Goal: Navigation & Orientation: Find specific page/section

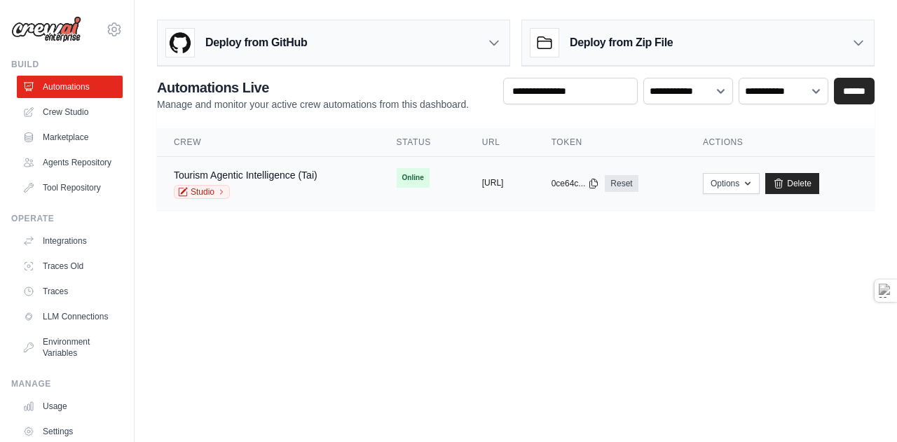
click at [491, 181] on button "[URL]" at bounding box center [493, 182] width 22 height 11
click at [220, 172] on link "Tourism Agentic Intelligence (Tai)" at bounding box center [246, 175] width 144 height 11
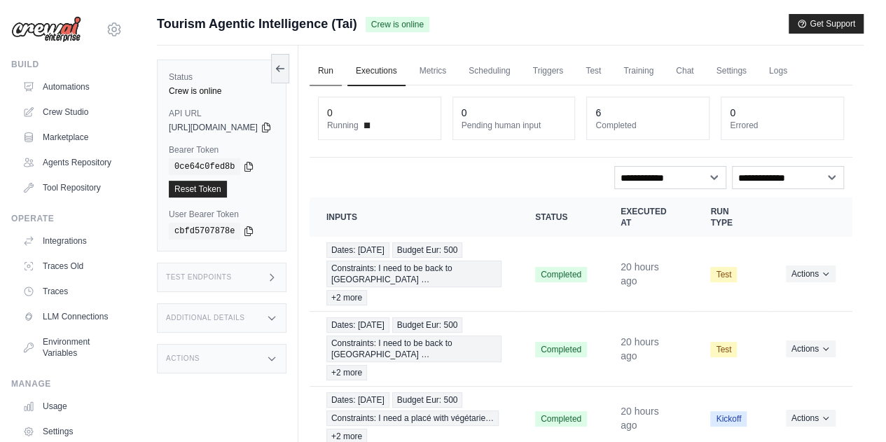
click at [342, 74] on link "Run" at bounding box center [326, 71] width 32 height 29
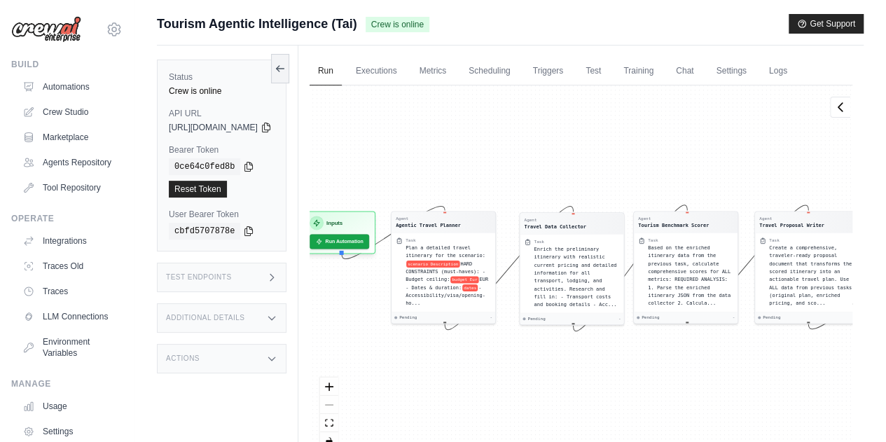
drag, startPoint x: 472, startPoint y: 184, endPoint x: 536, endPoint y: 178, distance: 64.7
click at [536, 178] on div "Agent Agentic Travel Planner Task Plan a detailed travel itinerary for the scen…" at bounding box center [581, 273] width 543 height 376
click at [286, 69] on icon at bounding box center [280, 67] width 11 height 11
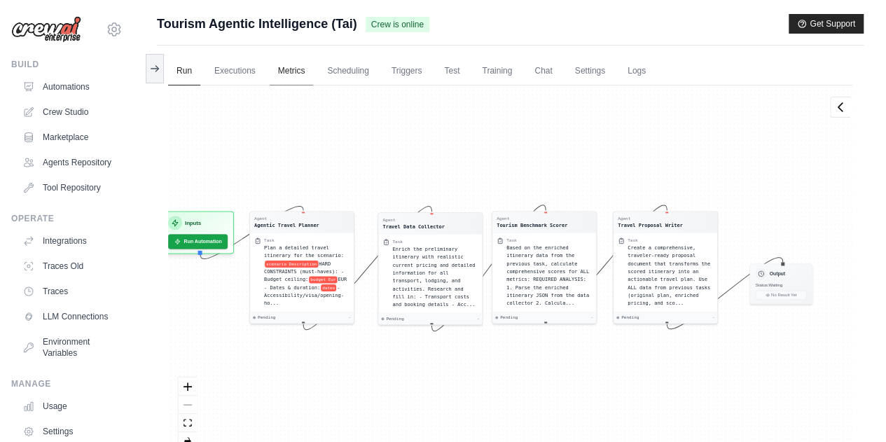
click at [299, 70] on link "Metrics" at bounding box center [292, 71] width 44 height 29
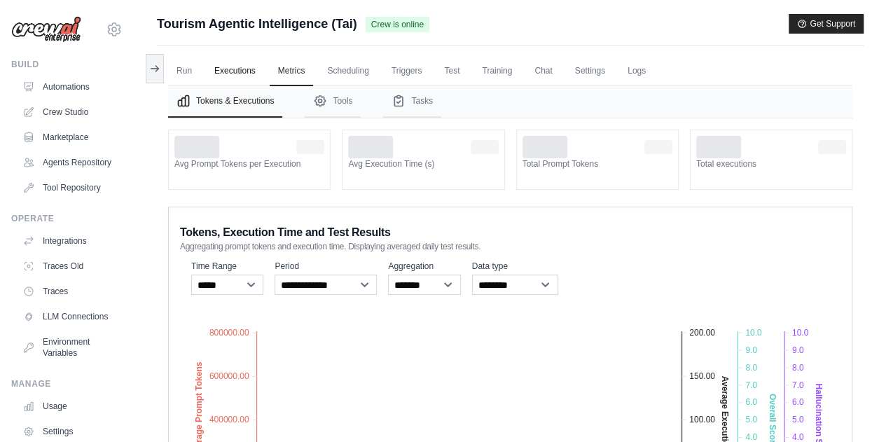
click at [231, 67] on link "Executions" at bounding box center [235, 71] width 58 height 29
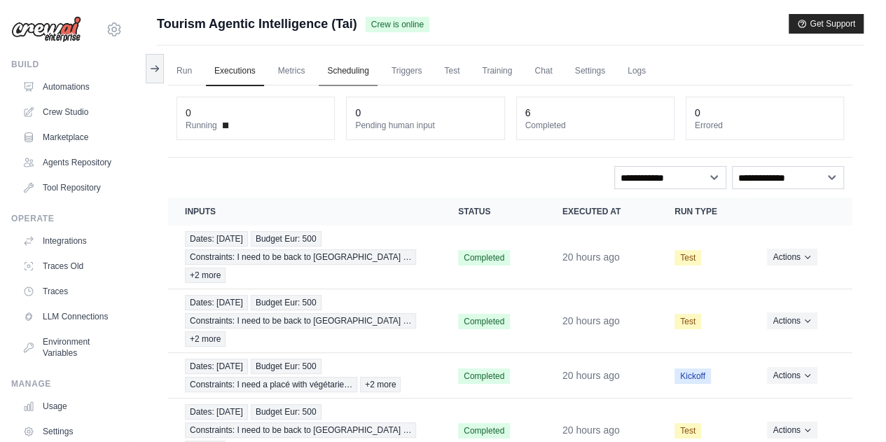
click at [350, 65] on link "Scheduling" at bounding box center [348, 71] width 58 height 29
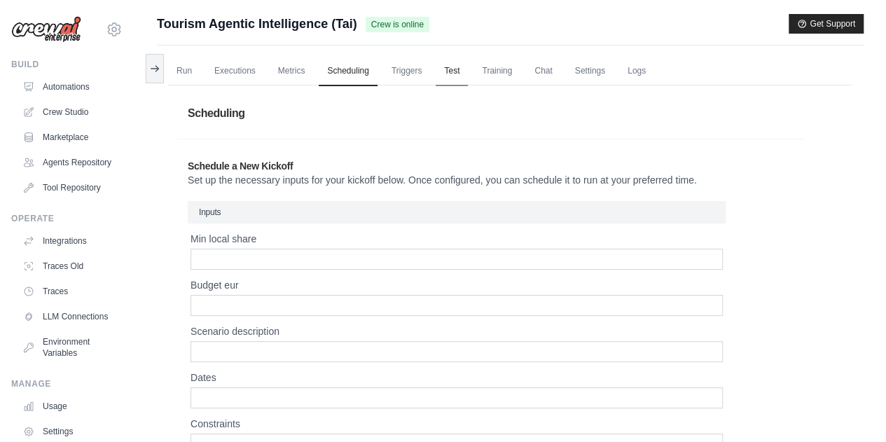
click at [466, 69] on link "Test" at bounding box center [452, 71] width 32 height 29
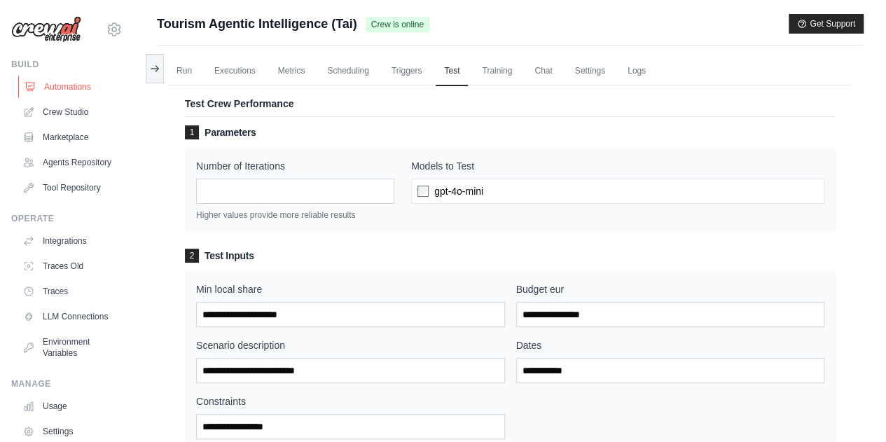
click at [69, 86] on link "Automations" at bounding box center [71, 87] width 106 height 22
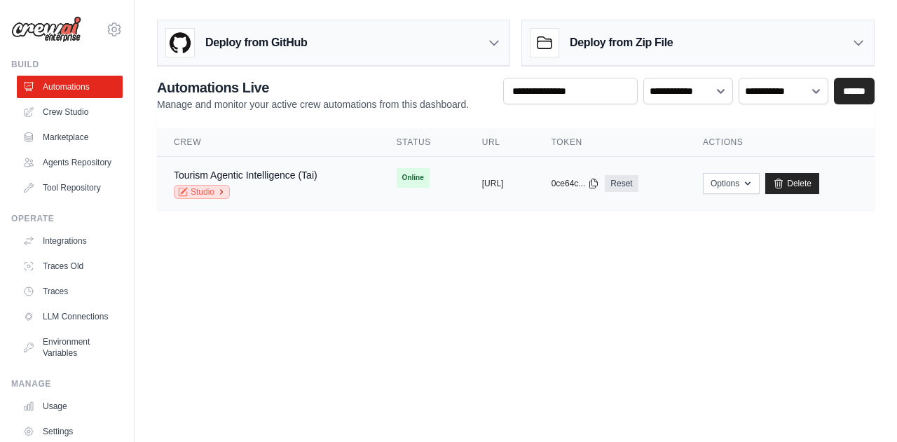
click at [198, 196] on link "Studio" at bounding box center [202, 192] width 56 height 14
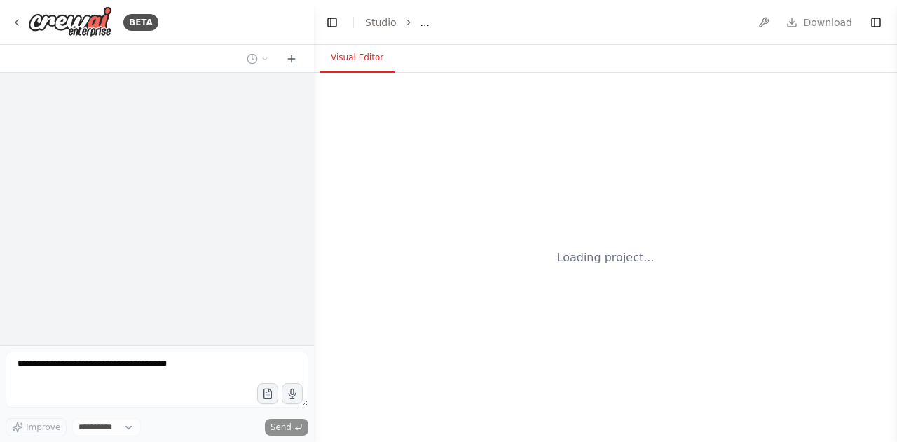
select select "****"
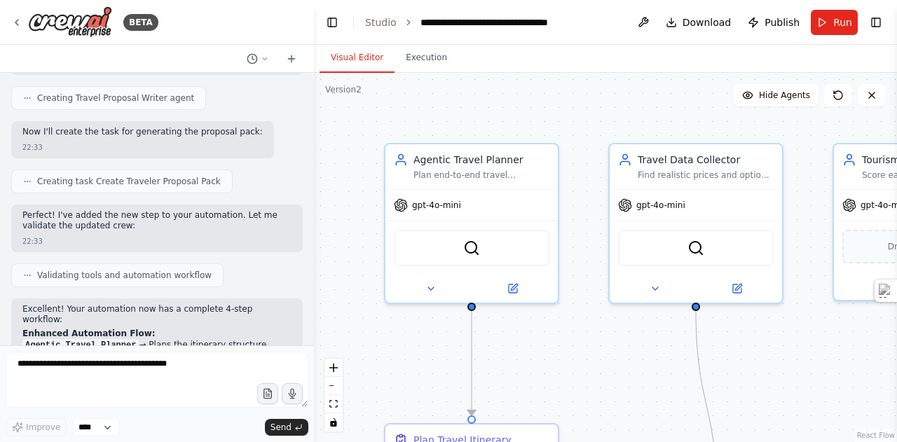
scroll to position [4384, 0]
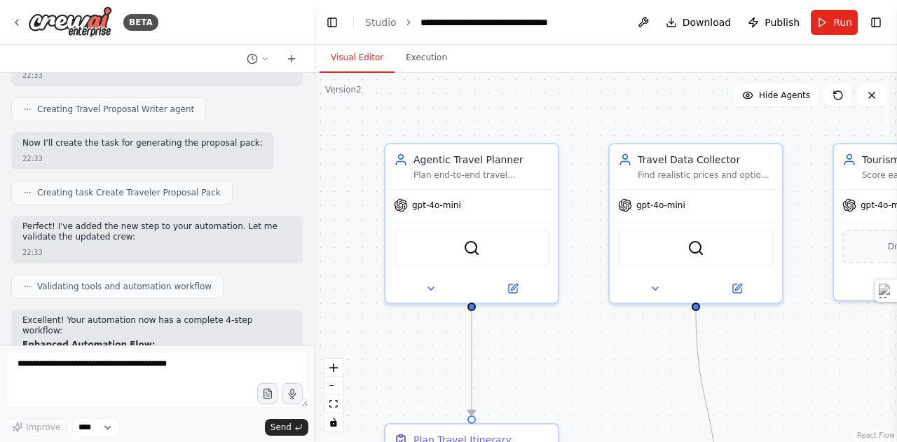
click at [290, 27] on div "BETA" at bounding box center [157, 22] width 314 height 45
click at [327, 20] on button "Toggle Left Sidebar" at bounding box center [332, 23] width 20 height 20
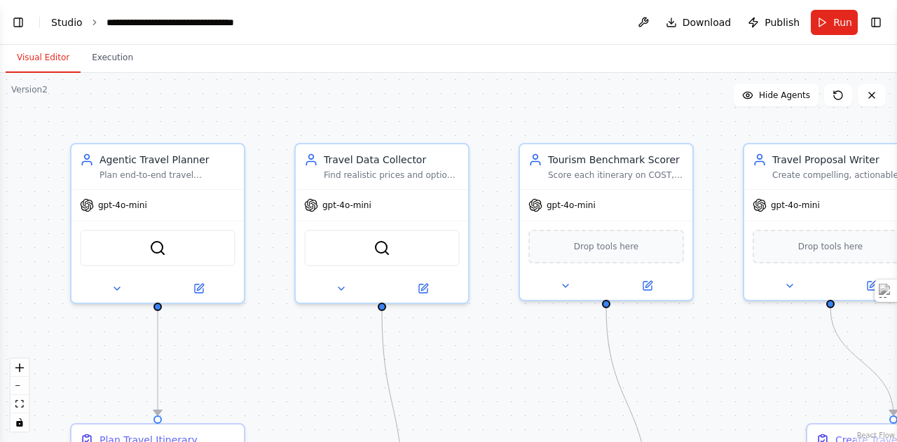
click at [57, 22] on link "Studio" at bounding box center [67, 22] width 32 height 11
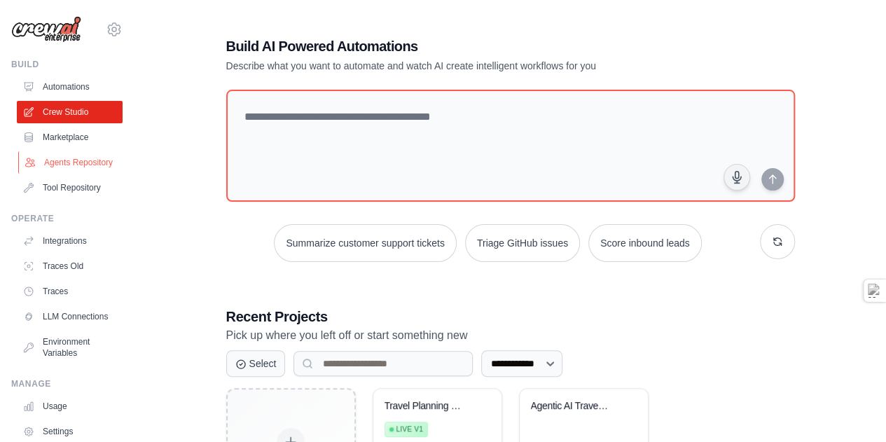
click at [78, 163] on link "Agents Repository" at bounding box center [71, 162] width 106 height 22
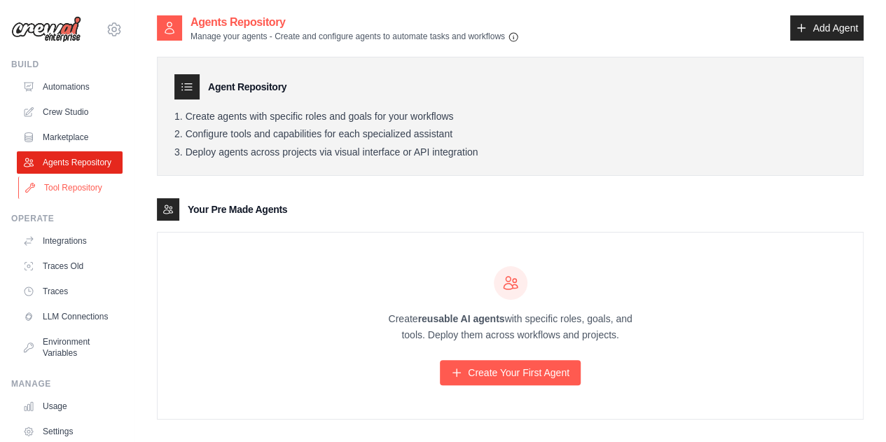
click at [83, 193] on link "Tool Repository" at bounding box center [71, 188] width 106 height 22
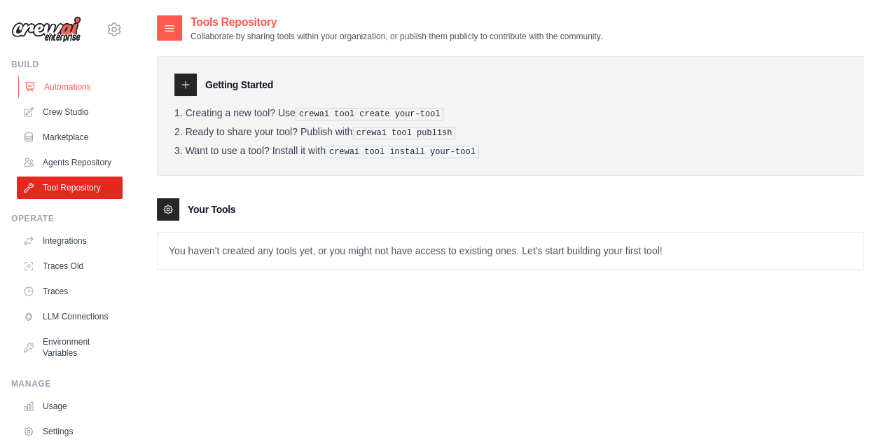
click at [66, 83] on link "Automations" at bounding box center [71, 87] width 106 height 22
